Goal: Task Accomplishment & Management: Manage account settings

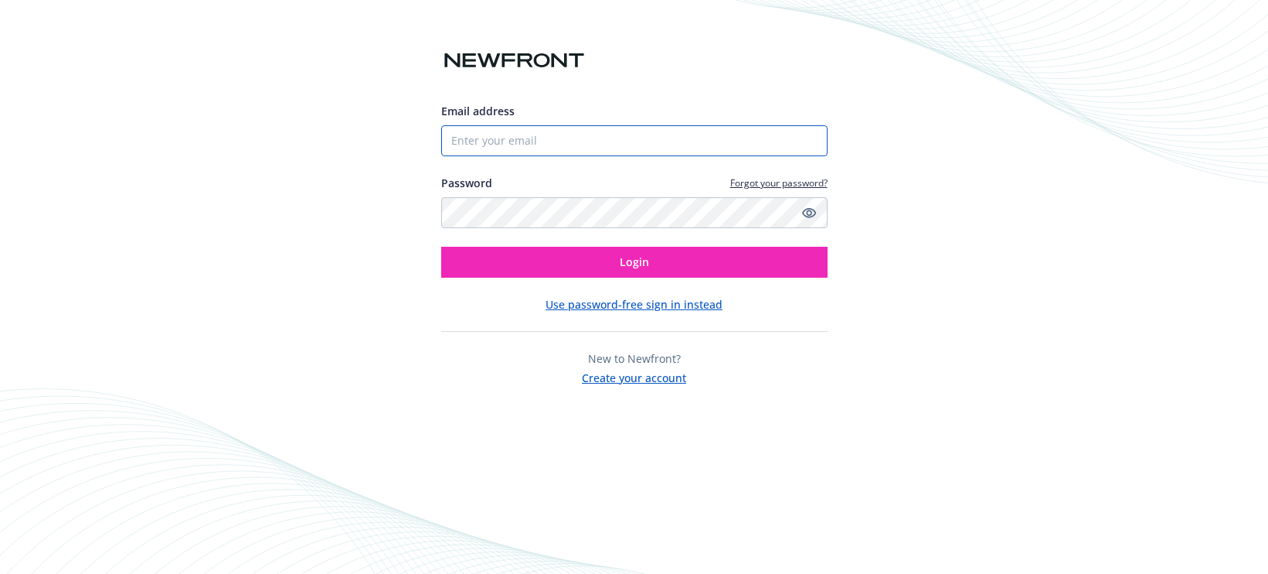
type input "9162189874"
click at [541, 142] on input "9162189874" at bounding box center [634, 140] width 386 height 31
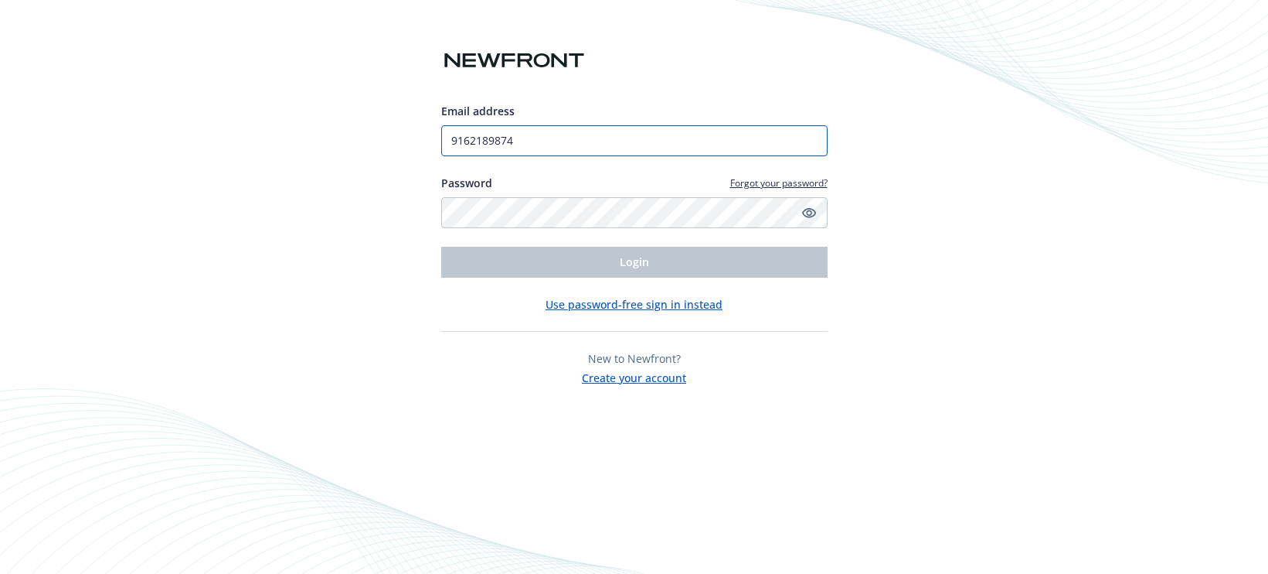
drag, startPoint x: 468, startPoint y: 141, endPoint x: 416, endPoint y: 138, distance: 51.9
click at [416, 138] on div "Email address 9162189874 Password Forgot your password? Login Use password-free…" at bounding box center [634, 287] width 1268 height 574
type input "a"
type input "[EMAIL_ADDRESS][DOMAIN_NAME]"
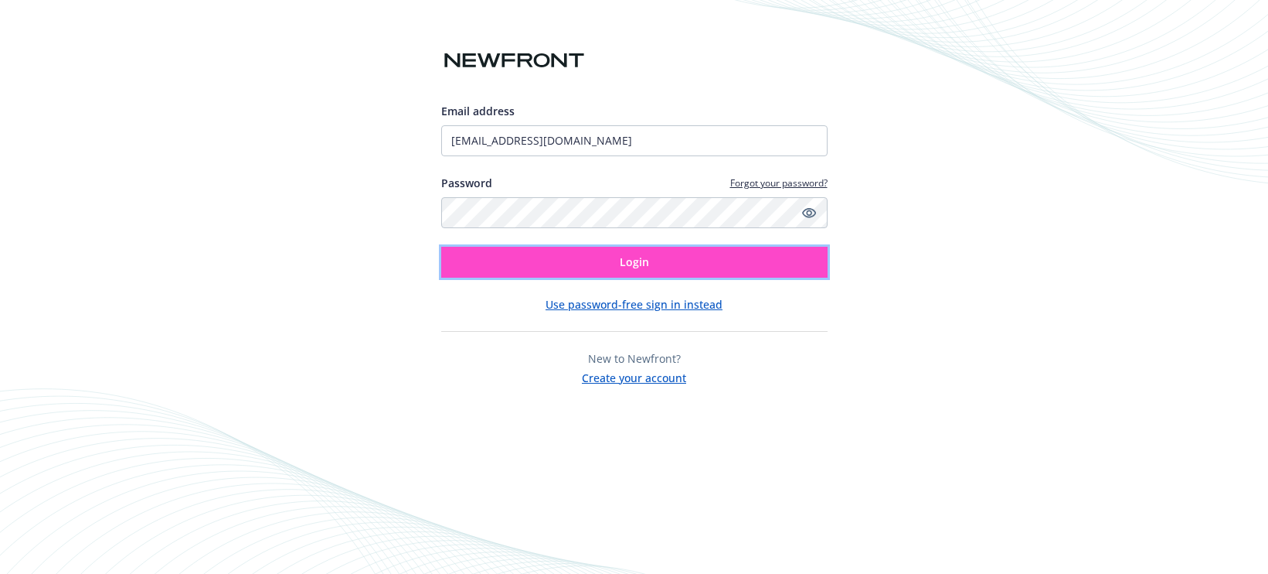
click at [652, 267] on button "Login" at bounding box center [634, 262] width 386 height 31
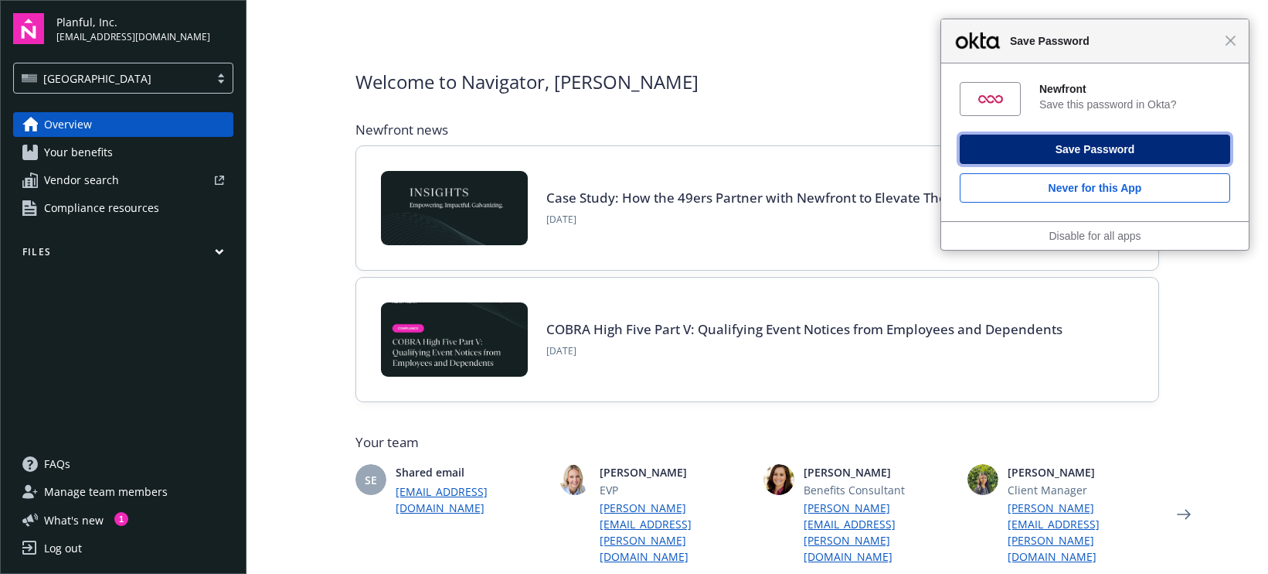
click at [1080, 155] on button "Save Password" at bounding box center [1095, 148] width 271 height 29
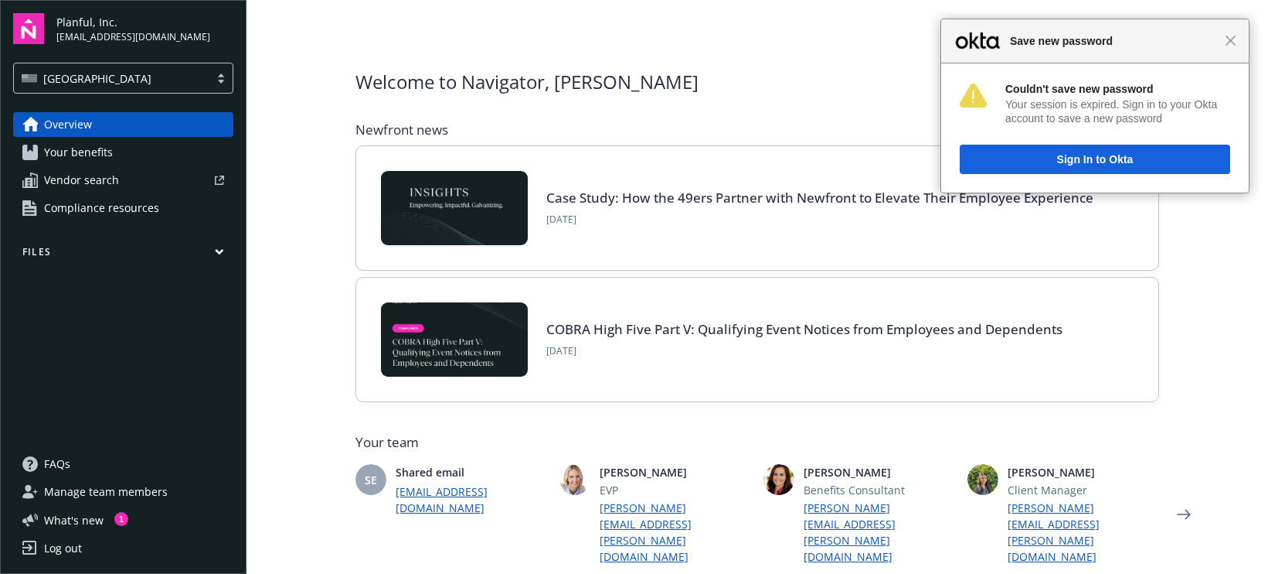
click at [217, 81] on div at bounding box center [220, 78] width 23 height 12
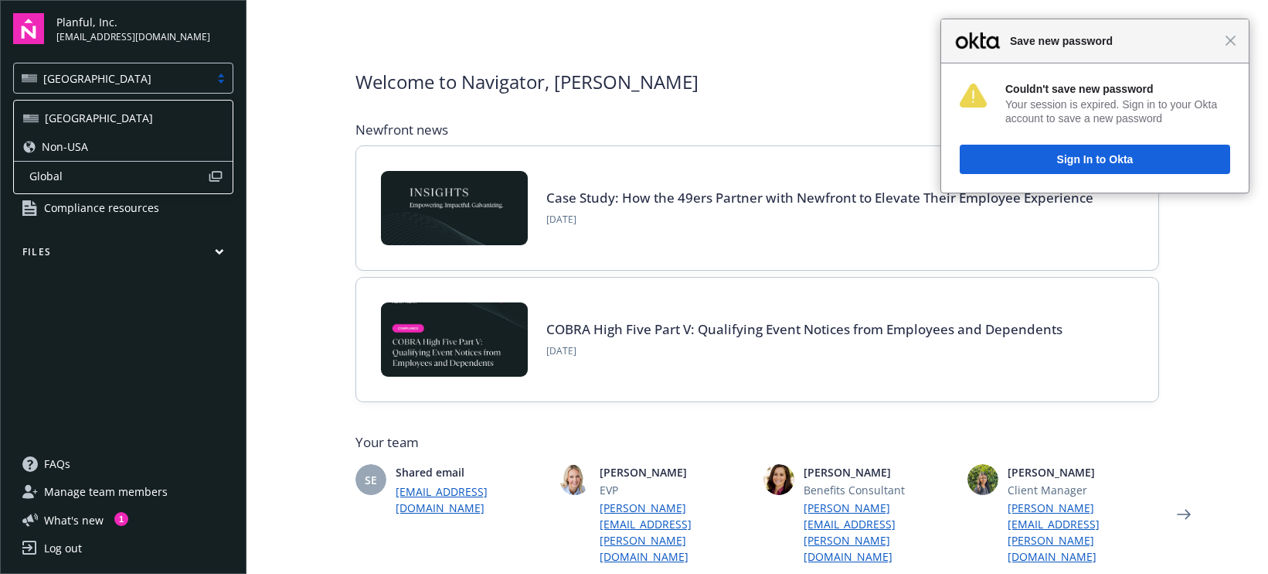
click at [65, 150] on span "Non-USA" at bounding box center [65, 146] width 46 height 16
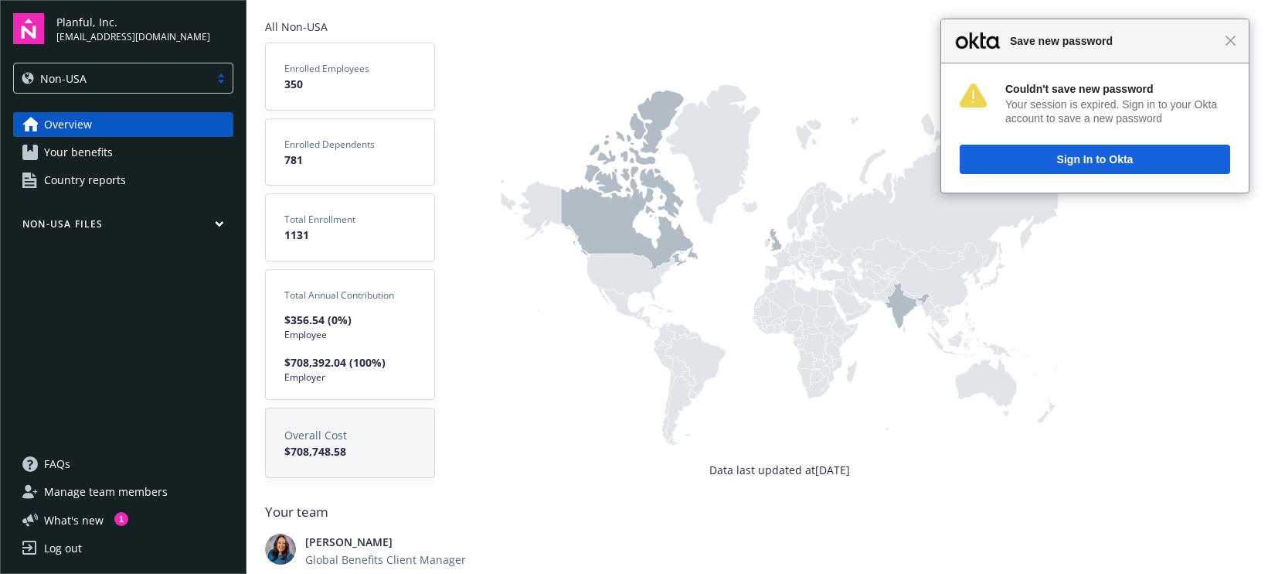
click at [218, 223] on icon "button" at bounding box center [219, 224] width 7 height 4
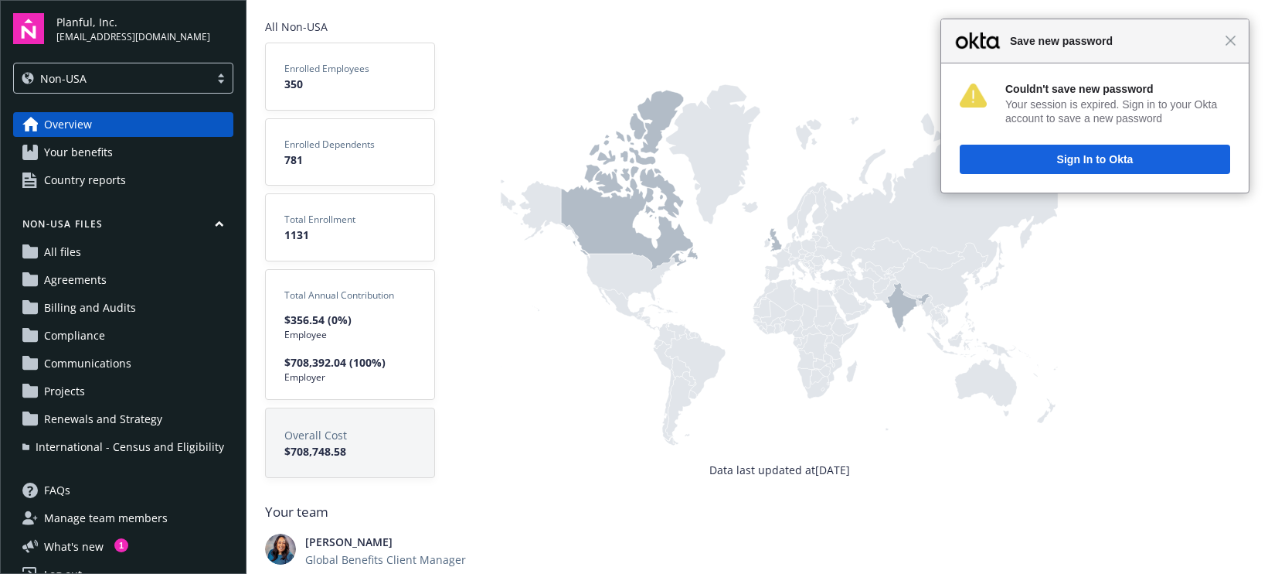
click at [329, 146] on span "Enrolled Dependents" at bounding box center [349, 145] width 131 height 14
click at [771, 244] on rect at bounding box center [779, 252] width 559 height 420
click at [615, 220] on icon at bounding box center [629, 180] width 137 height 180
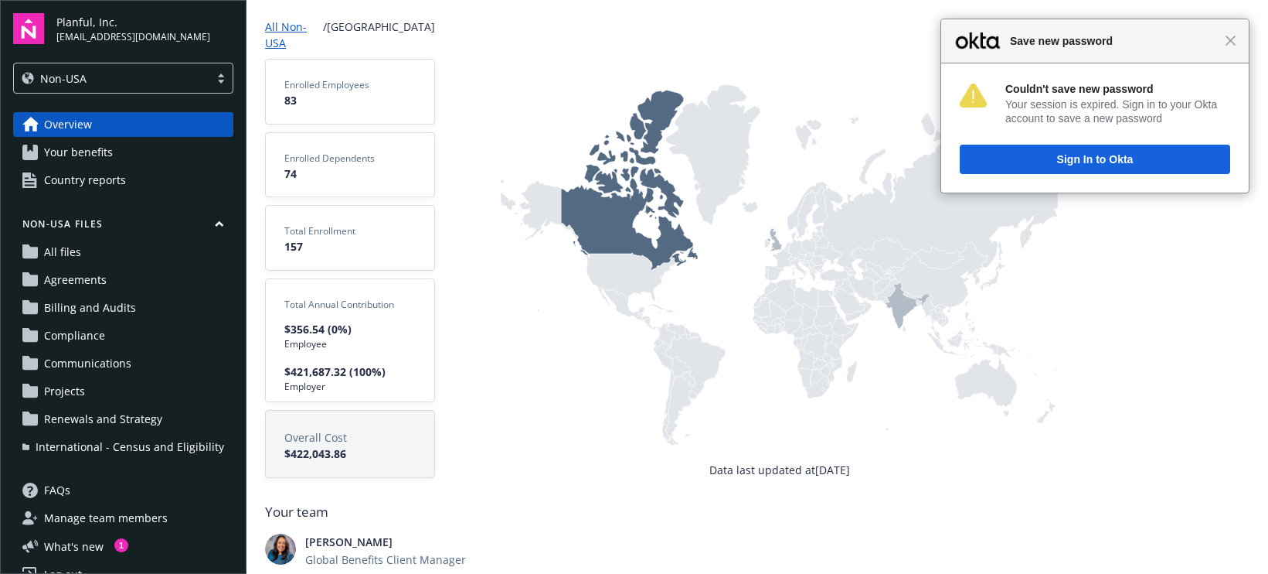
click at [779, 246] on icon at bounding box center [775, 239] width 15 height 23
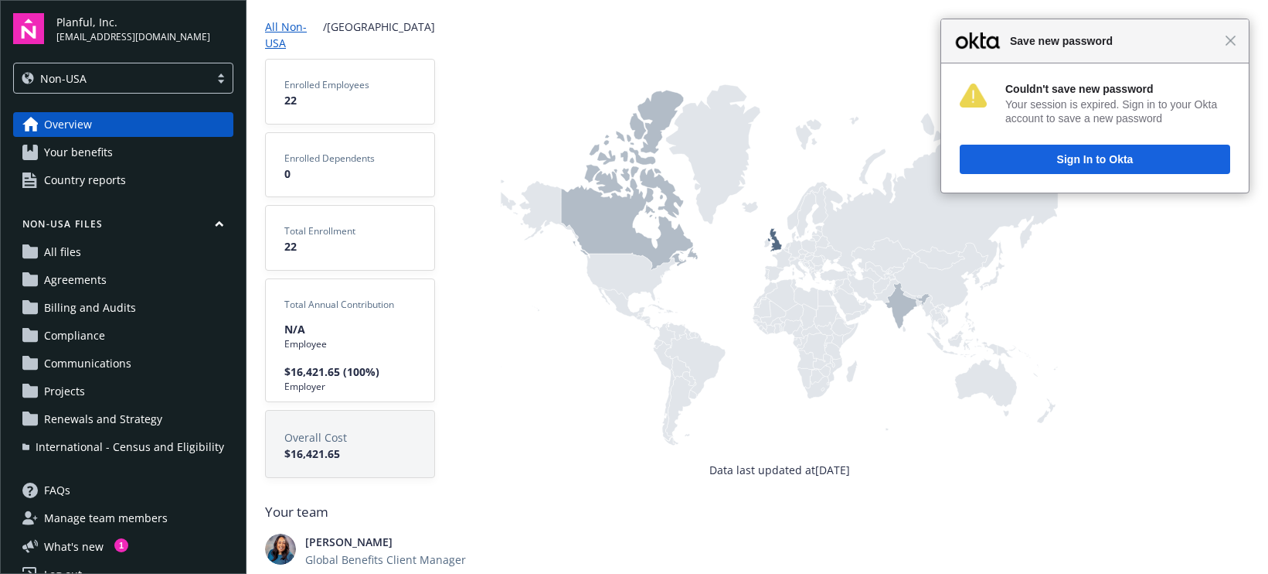
click at [901, 301] on icon at bounding box center [908, 305] width 46 height 46
click at [779, 247] on icon at bounding box center [775, 239] width 15 height 23
click at [621, 230] on icon at bounding box center [629, 180] width 137 height 180
